Goal: Transaction & Acquisition: Book appointment/travel/reservation

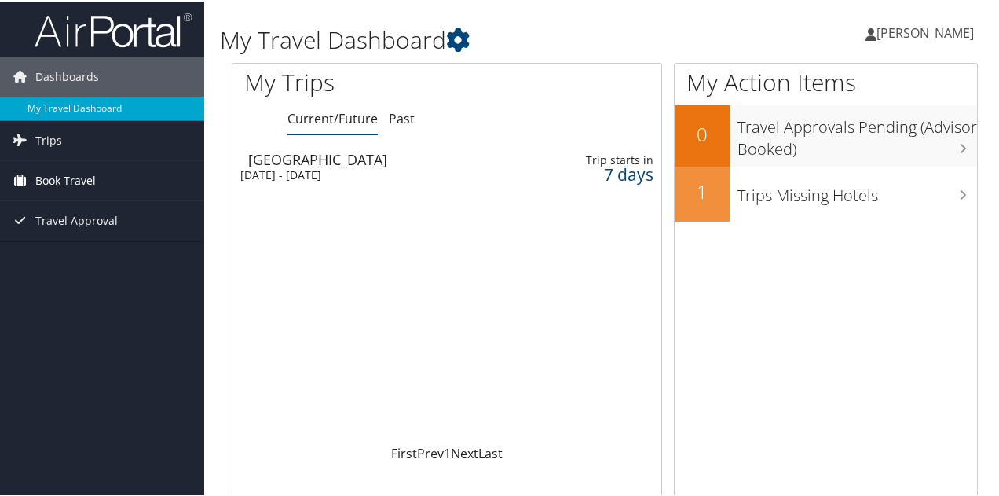
click at [57, 170] on span "Book Travel" at bounding box center [65, 178] width 60 height 39
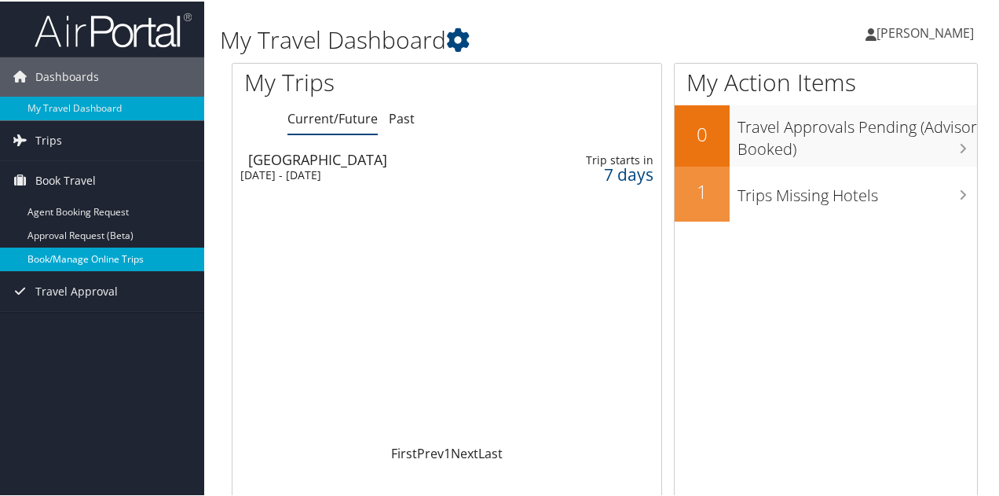
click at [77, 254] on link "Book/Manage Online Trips" at bounding box center [102, 258] width 204 height 24
